Goal: Information Seeking & Learning: Find specific fact

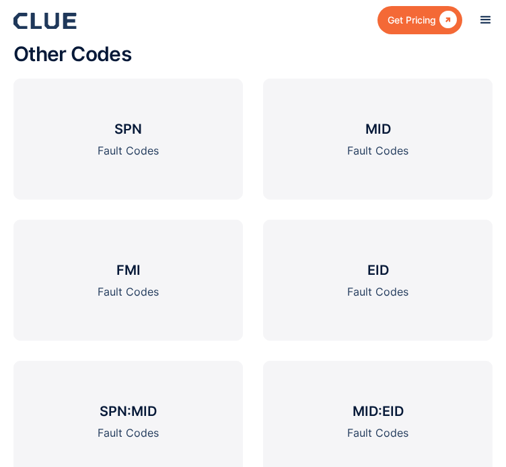
scroll to position [2033, 0]
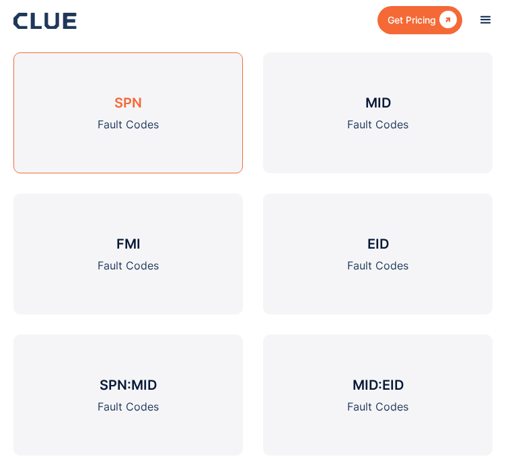
click at [92, 167] on link "SPN Fault Codes" at bounding box center [127, 112] width 229 height 121
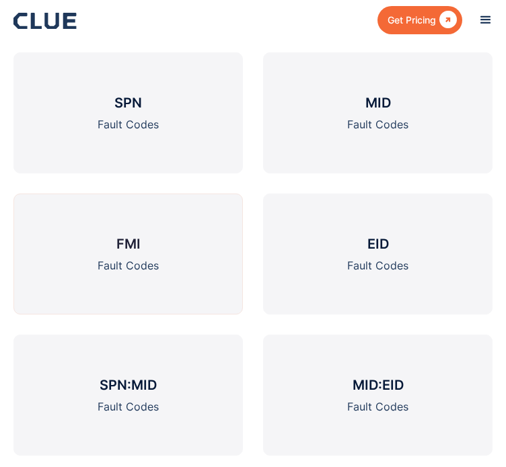
scroll to position [2067, 0]
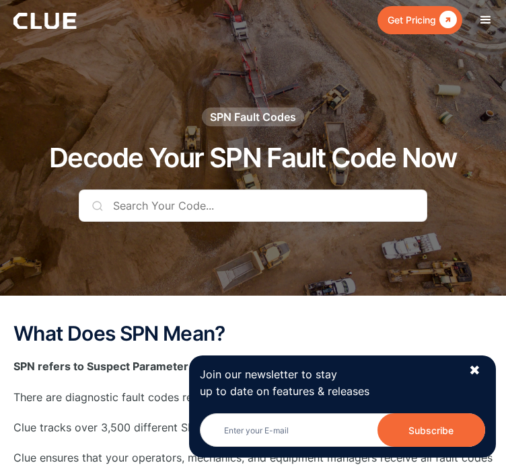
click at [247, 222] on input "text" at bounding box center [253, 206] width 348 height 32
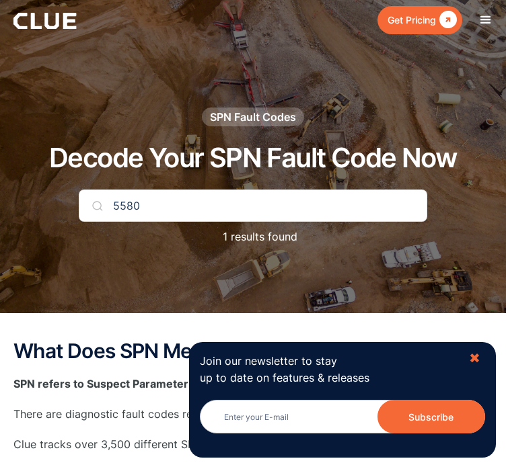
type input "5580"
click at [477, 356] on div "✖" at bounding box center [474, 358] width 11 height 17
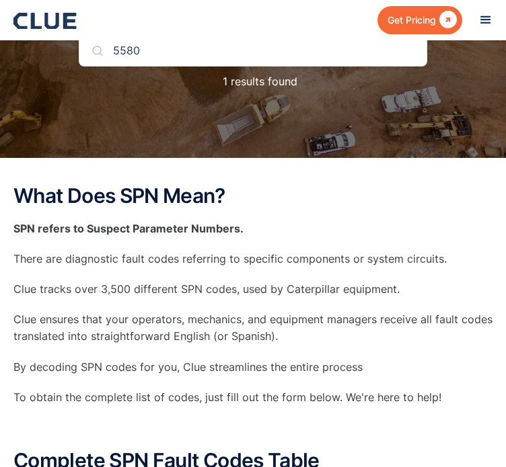
scroll to position [134, 0]
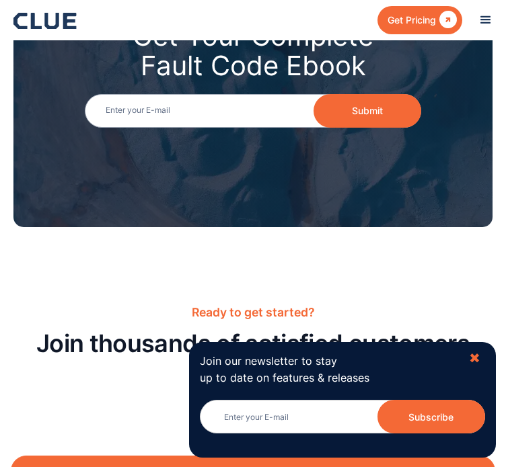
scroll to position [2995, 0]
click at [477, 357] on div "✖" at bounding box center [474, 358] width 11 height 17
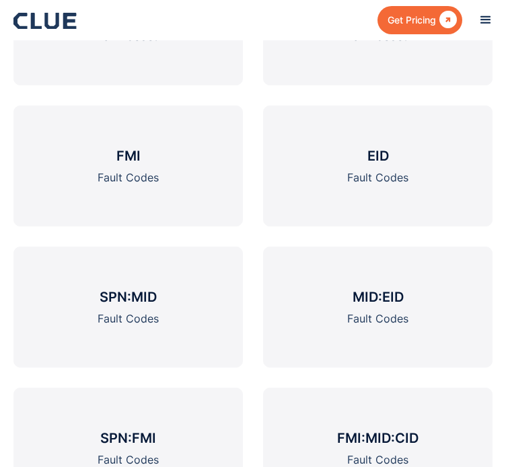
scroll to position [2188, 0]
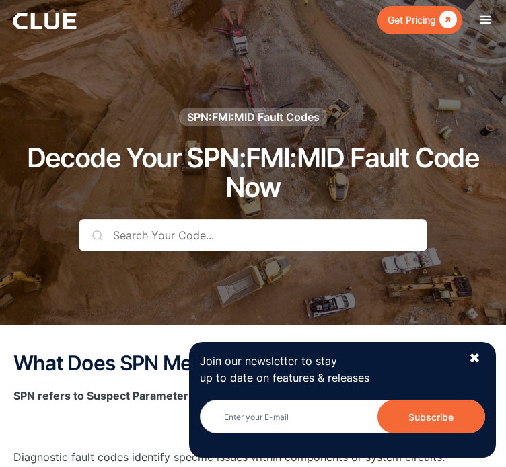
click at [188, 245] on input "text" at bounding box center [253, 235] width 348 height 32
click at [184, 251] on input "text" at bounding box center [253, 235] width 348 height 32
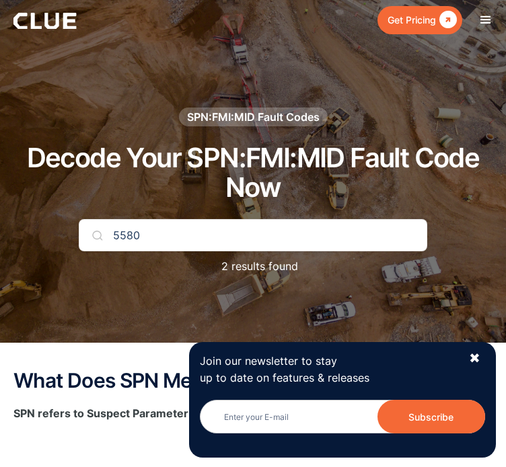
type input "5580"
click at [479, 357] on div "✖" at bounding box center [474, 358] width 11 height 17
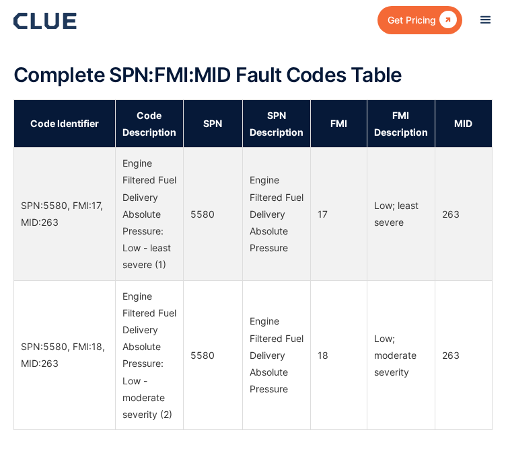
scroll to position [941, 0]
